Goal: Task Accomplishment & Management: Manage account settings

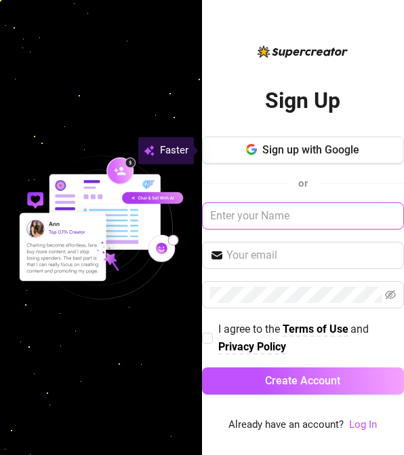
click at [295, 211] on input "text" at bounding box center [303, 215] width 202 height 27
type input "[PERSON_NAME]"
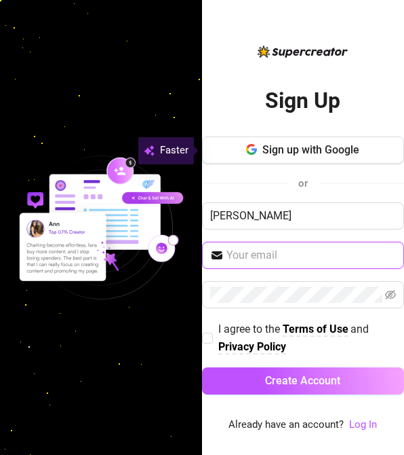
click at [295, 259] on input "text" at bounding box center [312, 255] width 170 height 16
type input "[EMAIL_ADDRESS][DOMAIN_NAME]"
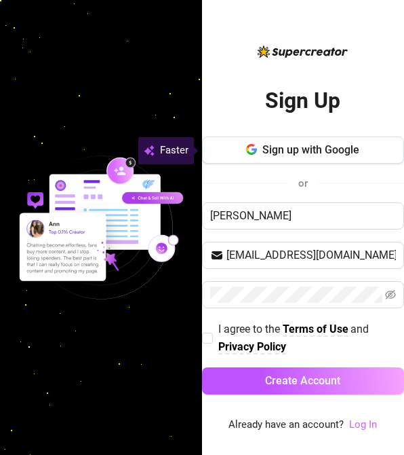
click at [368, 428] on link "Log In" at bounding box center [363, 424] width 28 height 12
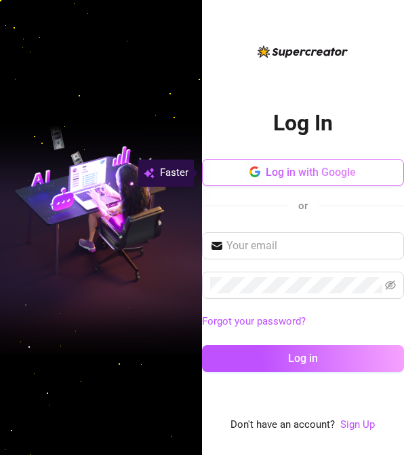
click at [315, 170] on span "Log in with Google" at bounding box center [311, 172] width 90 height 13
